Goal: Information Seeking & Learning: Check status

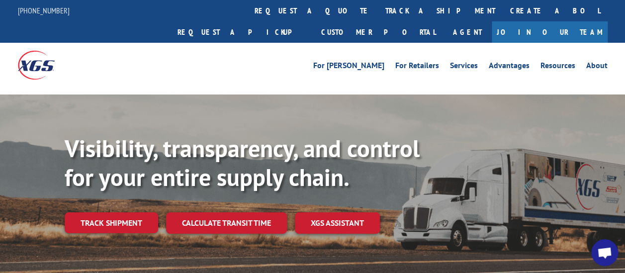
drag, startPoint x: 125, startPoint y: 200, endPoint x: 201, endPoint y: 203, distance: 76.1
click at [125, 212] on link "Track shipment" at bounding box center [111, 222] width 93 height 21
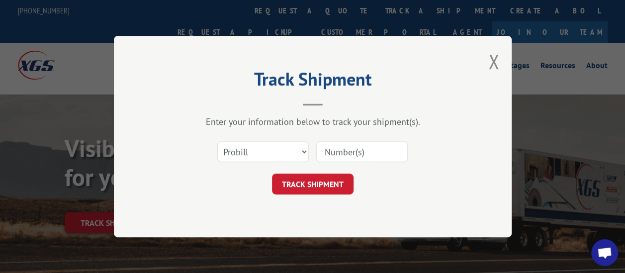
click at [364, 150] on input at bounding box center [361, 151] width 91 height 21
paste input "16955632"
type input "16955632"
click at [327, 179] on button "TRACK SHIPMENT" at bounding box center [313, 183] width 82 height 21
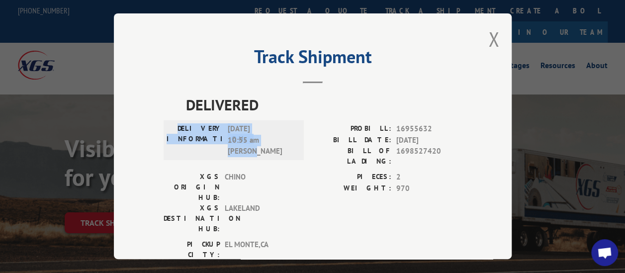
drag, startPoint x: 187, startPoint y: 121, endPoint x: 268, endPoint y: 146, distance: 84.3
click at [268, 146] on div "DELIVERY INFORMATION: [DATE] 10:55 am [PERSON_NAME]" at bounding box center [233, 141] width 134 height 34
copy div "DELIVERY INFORMATION: [DATE] 10:55 am [PERSON_NAME]"
click at [492, 37] on button "Close modal" at bounding box center [493, 39] width 11 height 26
